Goal: Check status: Check status

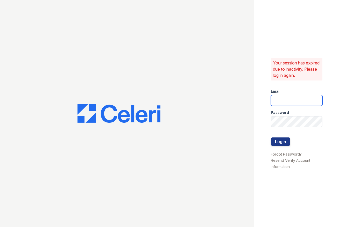
click at [282, 97] on input "email" at bounding box center [297, 100] width 52 height 11
type input "[EMAIL_ADDRESS][DOMAIN_NAME]"
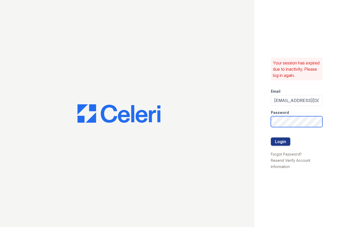
click at [271, 138] on button "Login" at bounding box center [280, 142] width 19 height 8
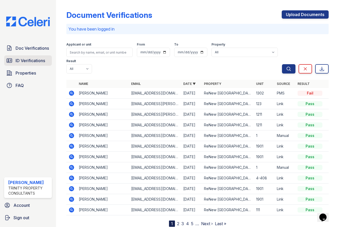
click at [25, 61] on span "ID Verifications" at bounding box center [31, 61] width 30 height 6
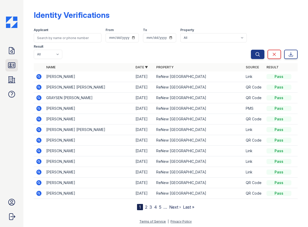
click at [12, 64] on icon at bounding box center [12, 65] width 8 height 8
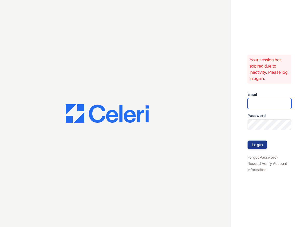
click at [265, 102] on input "email" at bounding box center [269, 103] width 44 height 11
type input "ssalazar@trinity-pm.com"
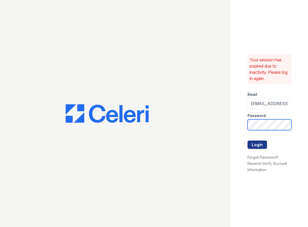
click at [247, 141] on button "Login" at bounding box center [256, 145] width 19 height 8
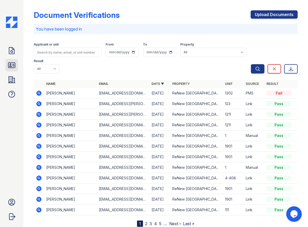
click at [12, 66] on icon at bounding box center [12, 65] width 8 height 8
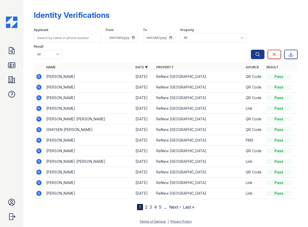
click at [37, 99] on icon at bounding box center [38, 97] width 5 height 5
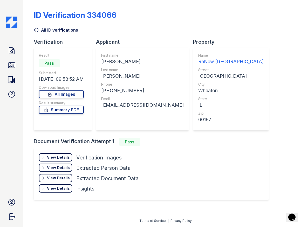
click at [53, 157] on div "View Details" at bounding box center [58, 157] width 23 height 5
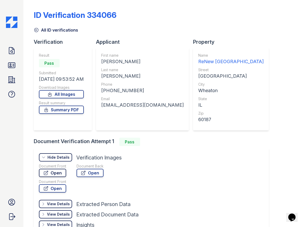
click at [60, 171] on link "Open" at bounding box center [52, 173] width 27 height 8
click at [13, 70] on link "ID Verifications" at bounding box center [11, 65] width 12 height 12
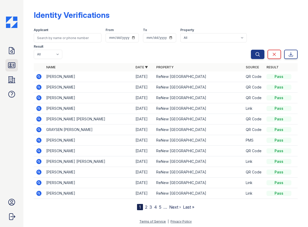
click at [12, 65] on icon at bounding box center [12, 65] width 8 height 8
click at [9, 65] on icon at bounding box center [12, 65] width 8 height 8
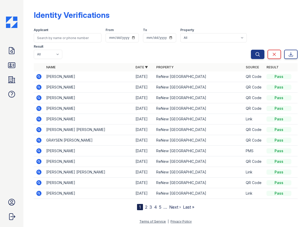
click at [40, 77] on icon at bounding box center [38, 76] width 5 height 5
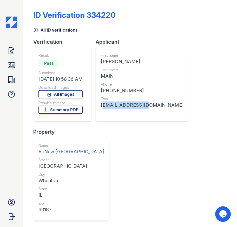
drag, startPoint x: 143, startPoint y: 105, endPoint x: 101, endPoint y: 108, distance: 41.3
click at [101, 108] on div "[EMAIL_ADDRESS][DOMAIN_NAME]" at bounding box center [142, 105] width 82 height 7
copy div "[EMAIL_ADDRESS][DOMAIN_NAME]"
click at [13, 65] on icon at bounding box center [11, 65] width 7 height 5
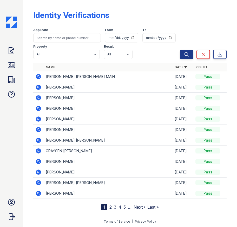
click at [39, 75] on icon at bounding box center [38, 76] width 5 height 5
